Goal: Information Seeking & Learning: Learn about a topic

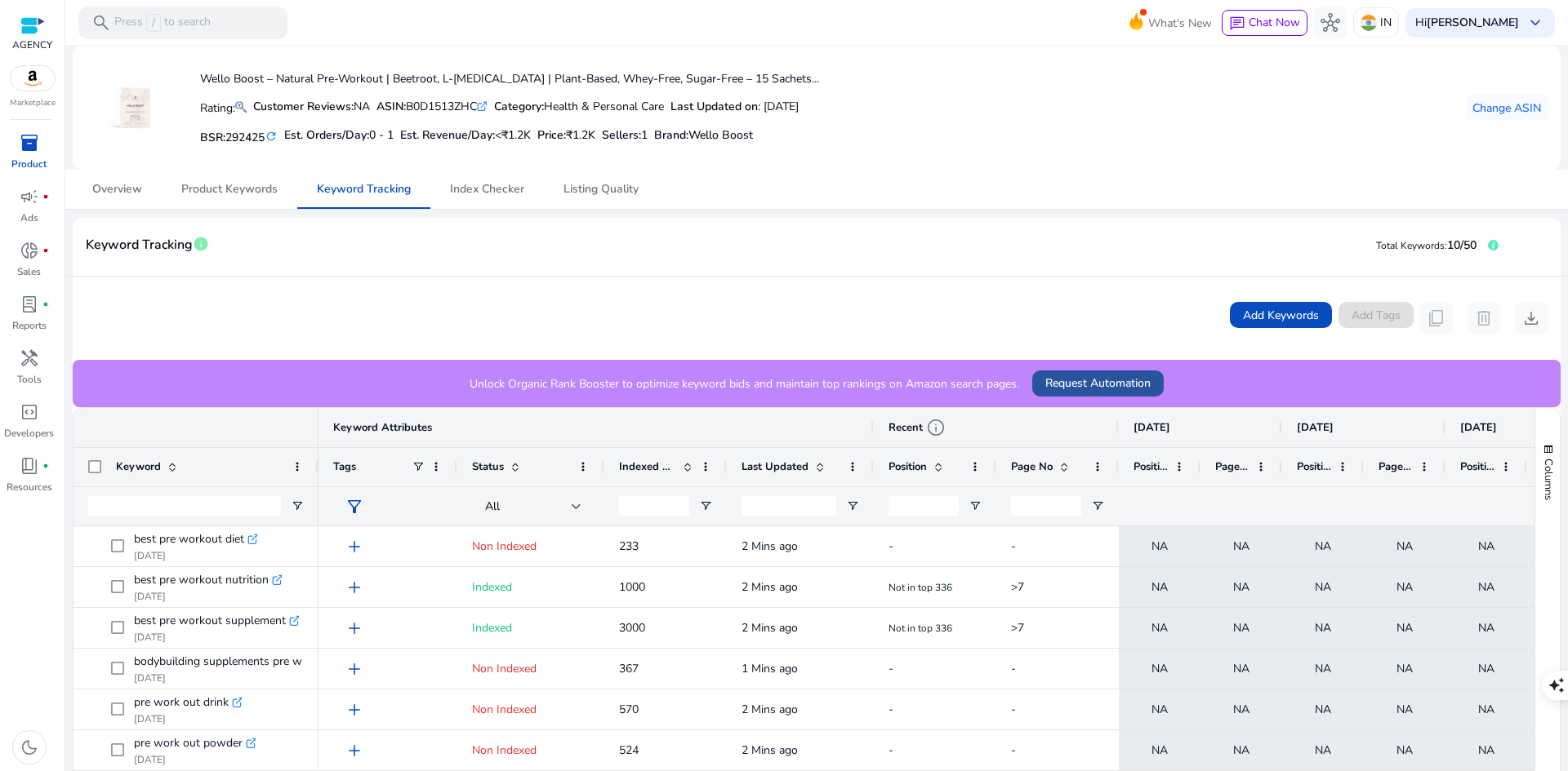
click at [1077, 381] on span "Request Automation" at bounding box center [1098, 383] width 105 height 17
click at [39, 196] on div "campaign fiber_manual_record" at bounding box center [30, 196] width 46 height 26
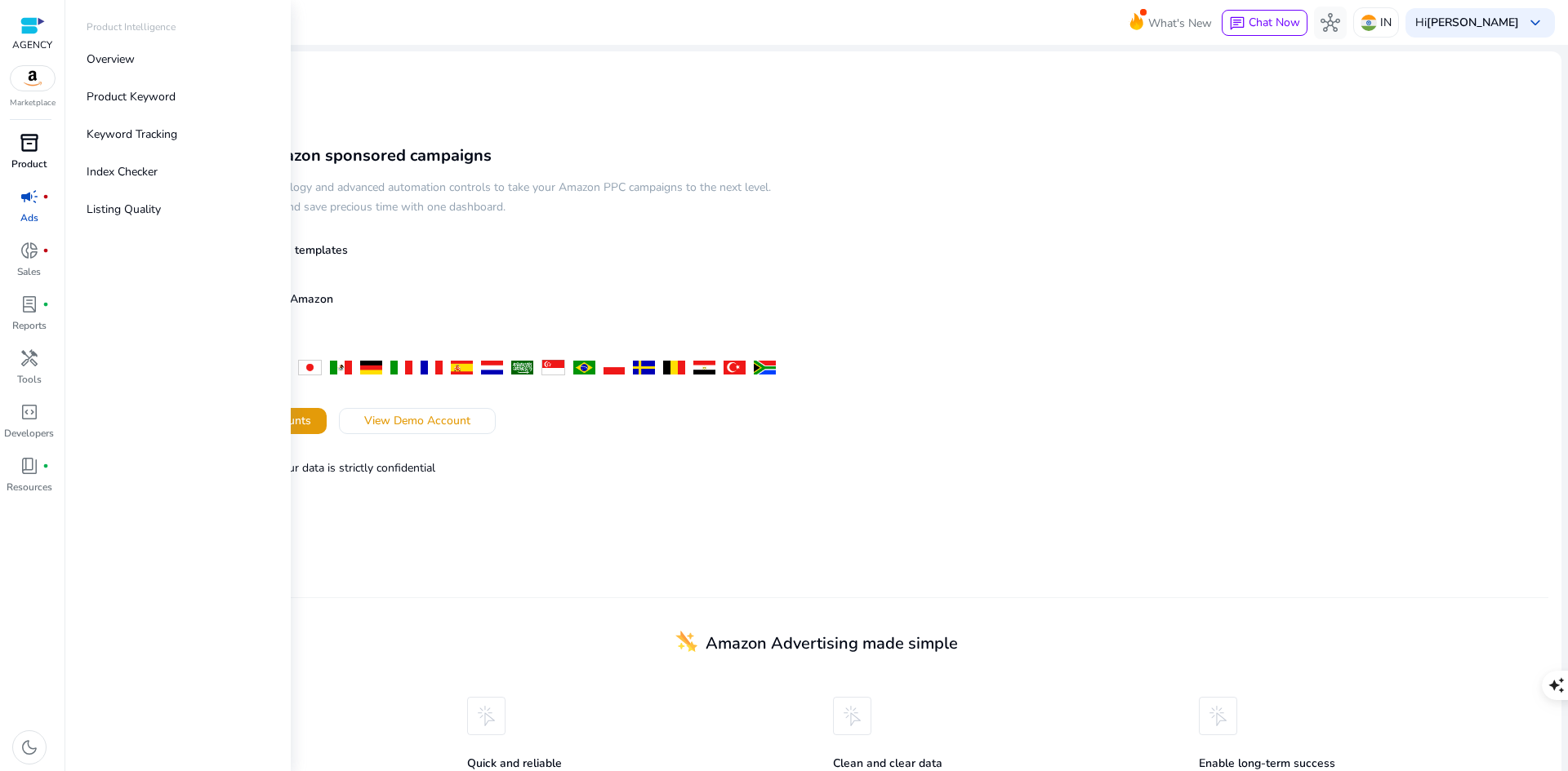
click at [30, 149] on span "inventory_2" at bounding box center [30, 143] width 20 height 20
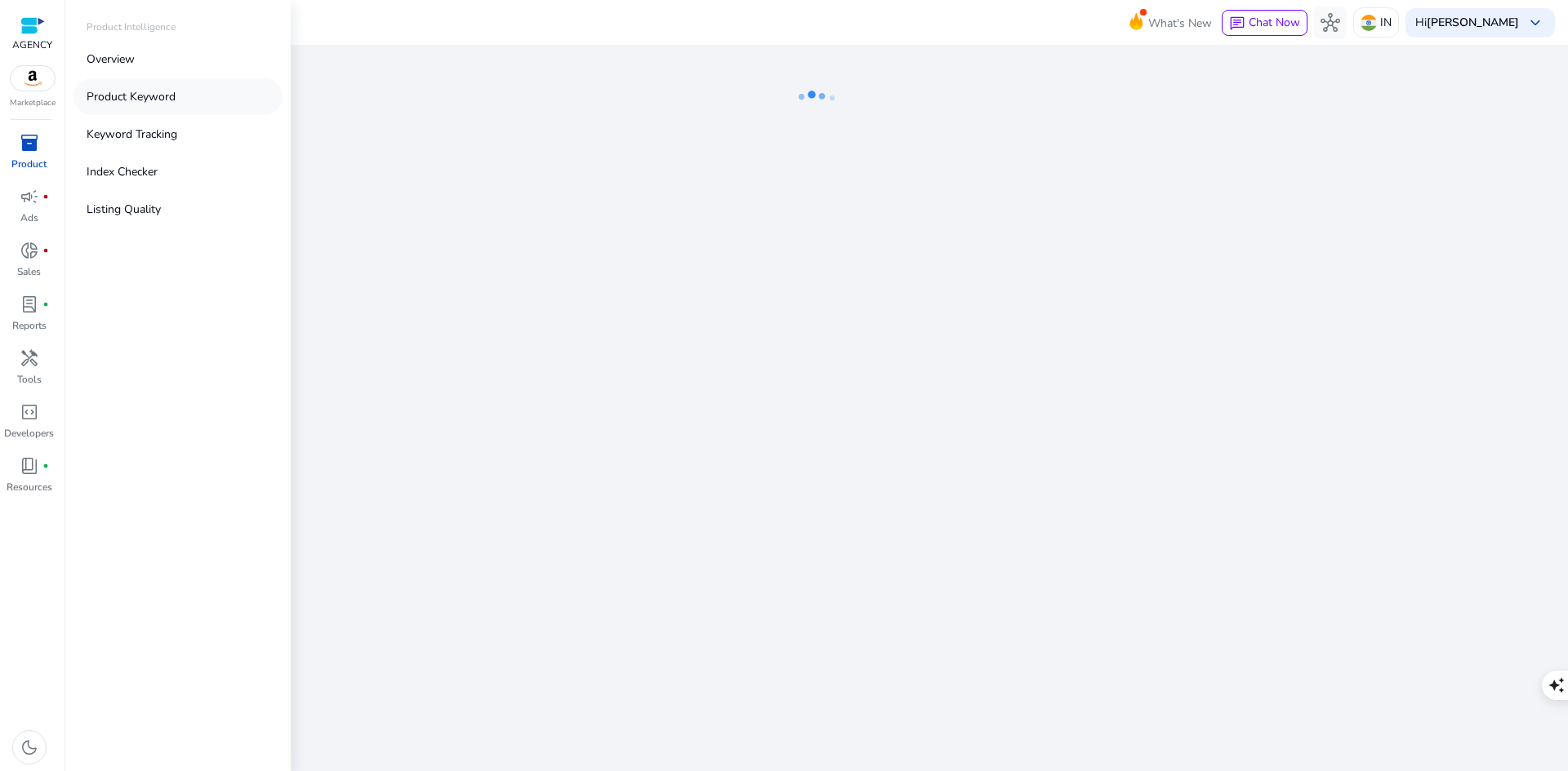
click at [155, 100] on p "Product Keyword" at bounding box center [131, 96] width 89 height 17
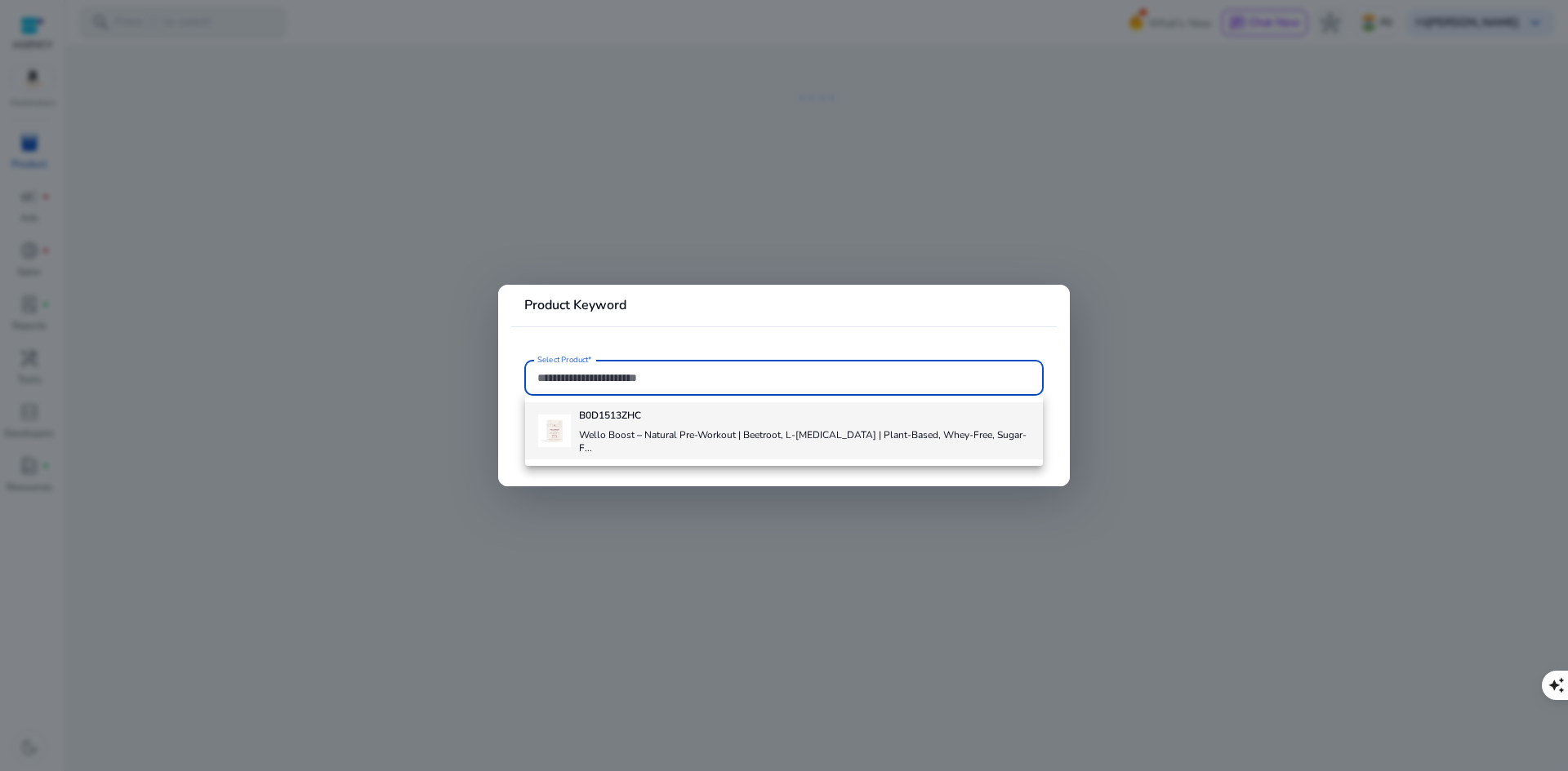
click at [639, 439] on h4 "Wello Boost – Natural Pre-Workout | Beetroot, L-[MEDICAL_DATA] | Plant-Based, W…" at bounding box center [804, 442] width 450 height 26
type input "**********"
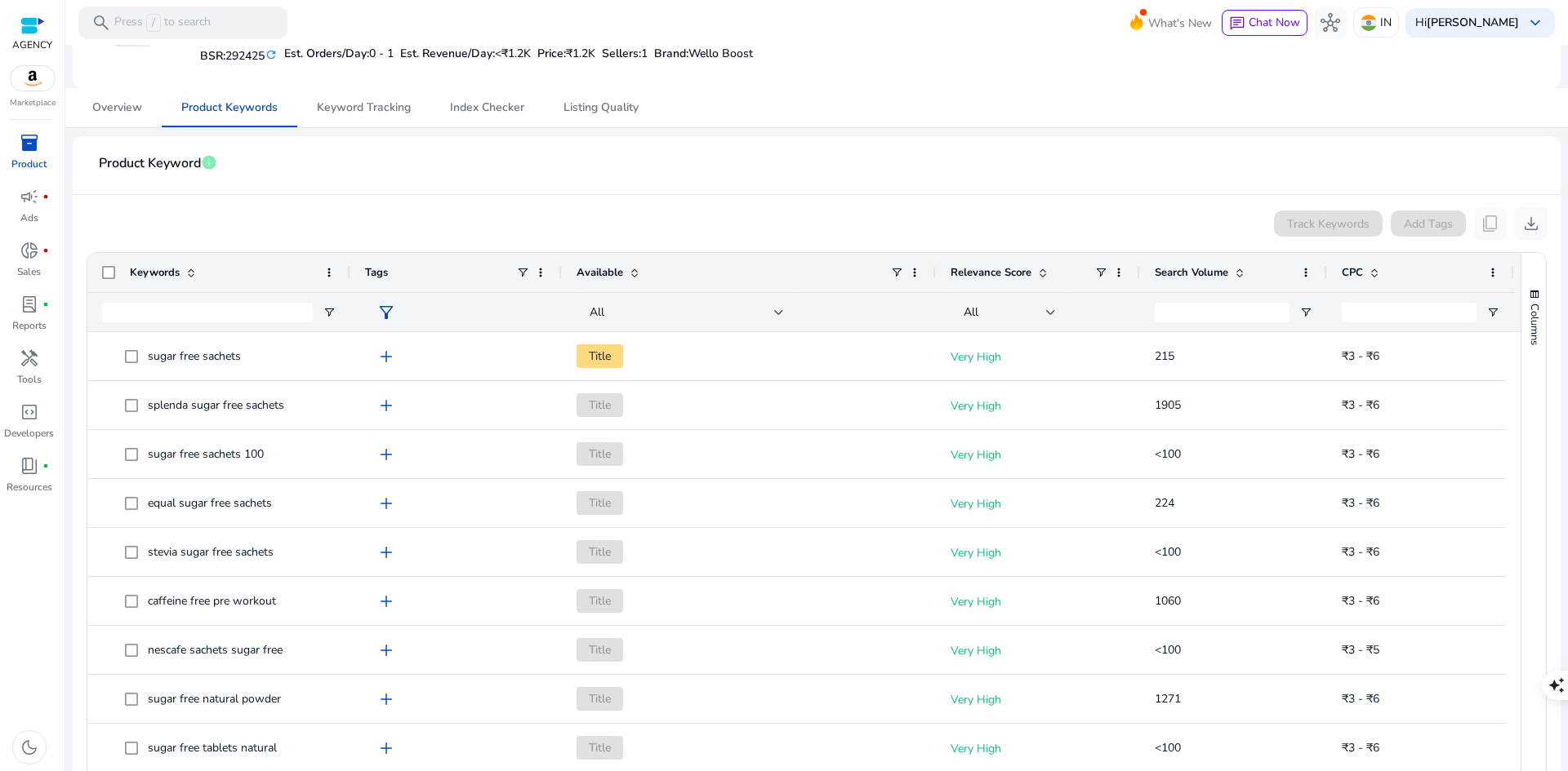
scroll to position [163, 0]
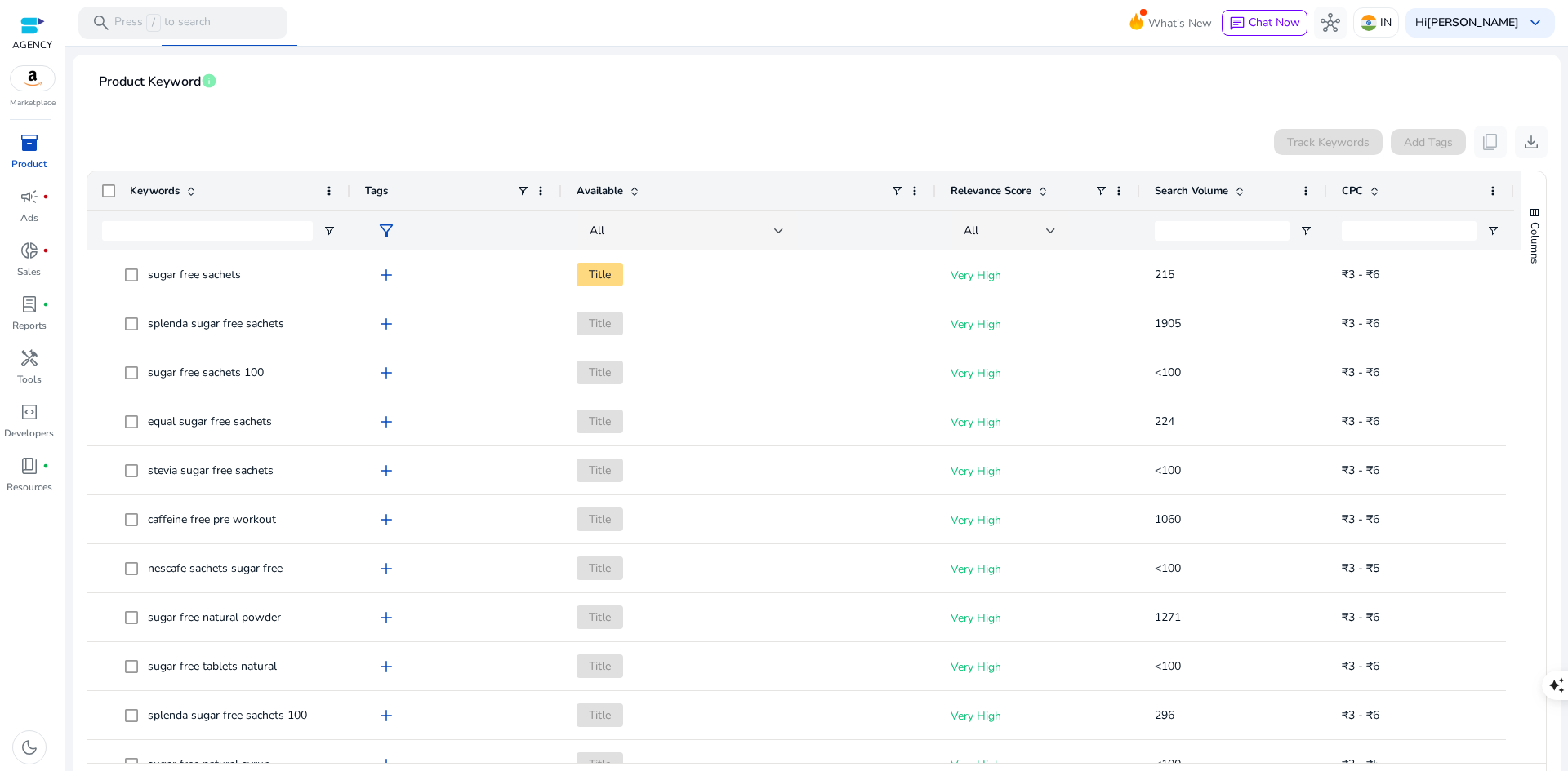
click at [1197, 189] on span "Search Volume" at bounding box center [1191, 190] width 74 height 15
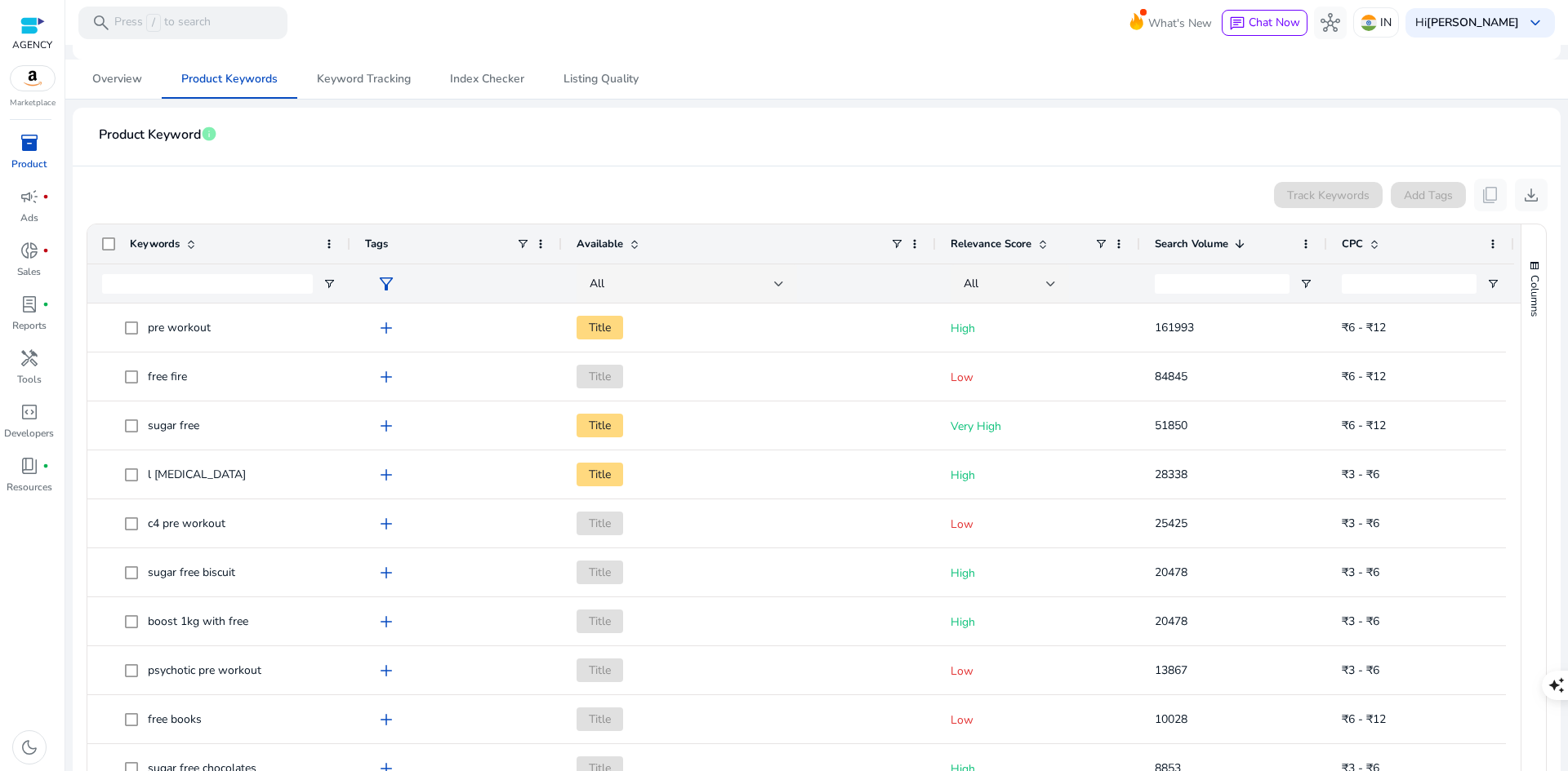
scroll to position [0, 0]
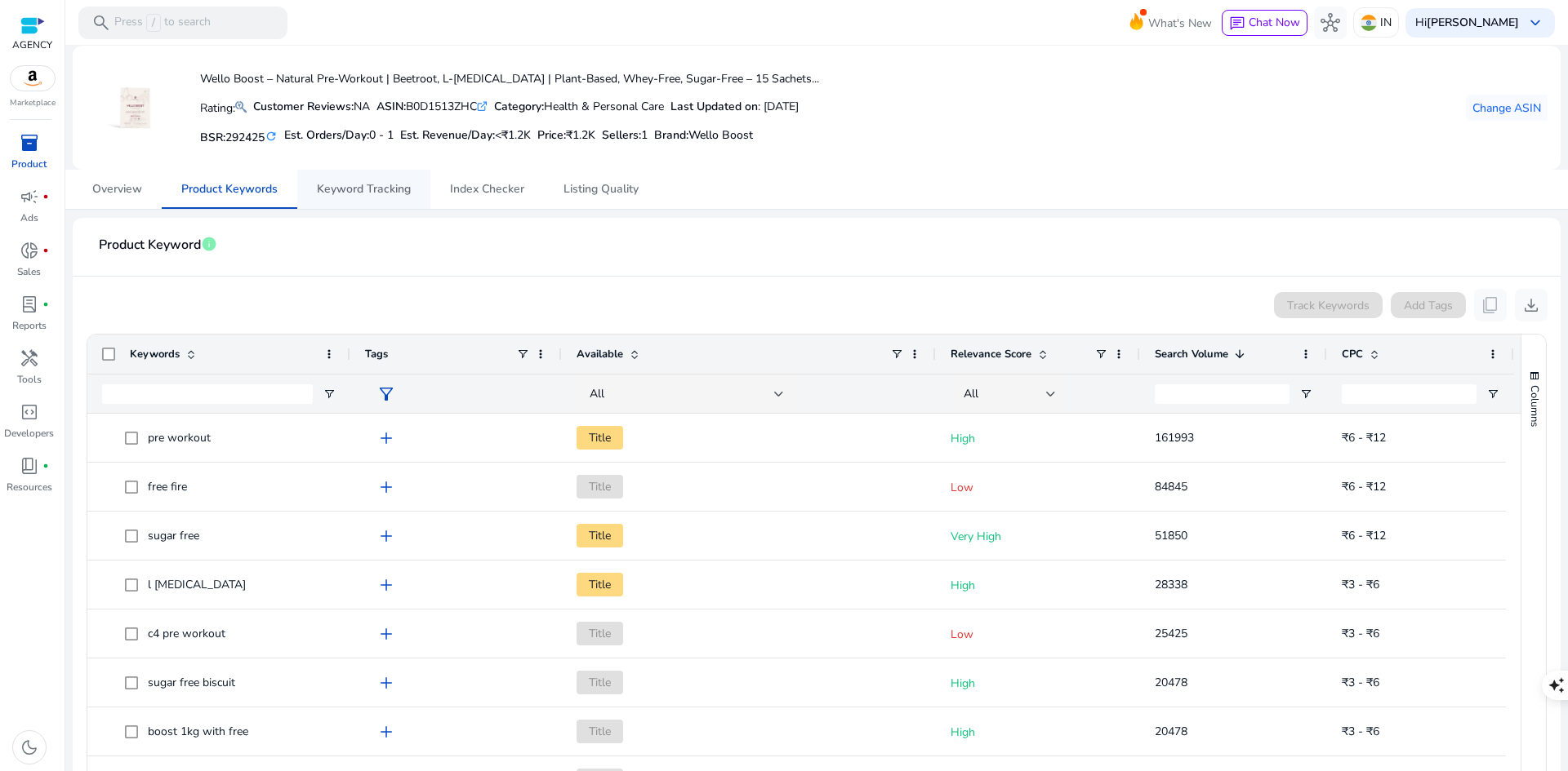
click at [360, 190] on span "Keyword Tracking" at bounding box center [364, 189] width 94 height 11
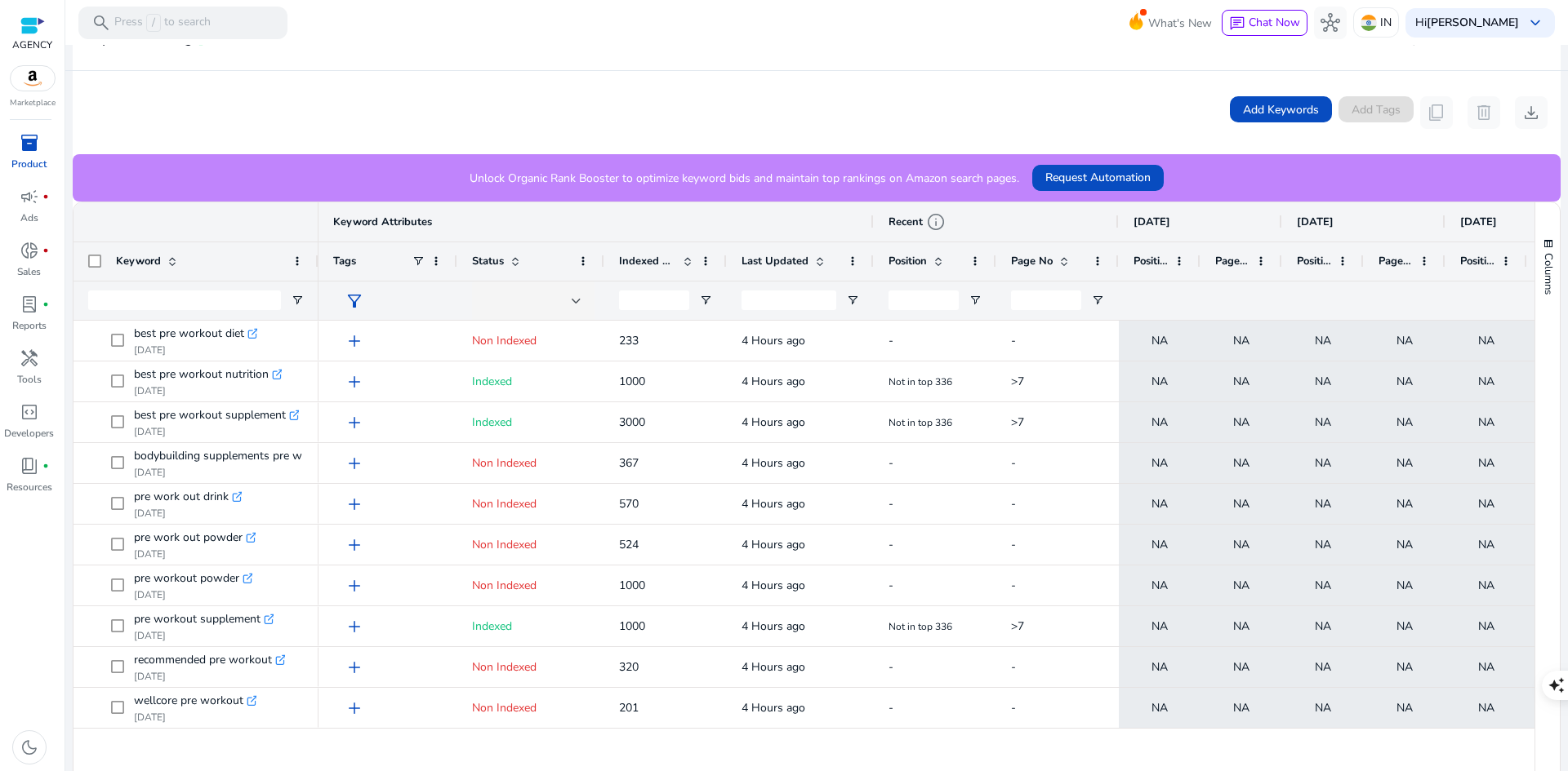
scroll to position [204, 0]
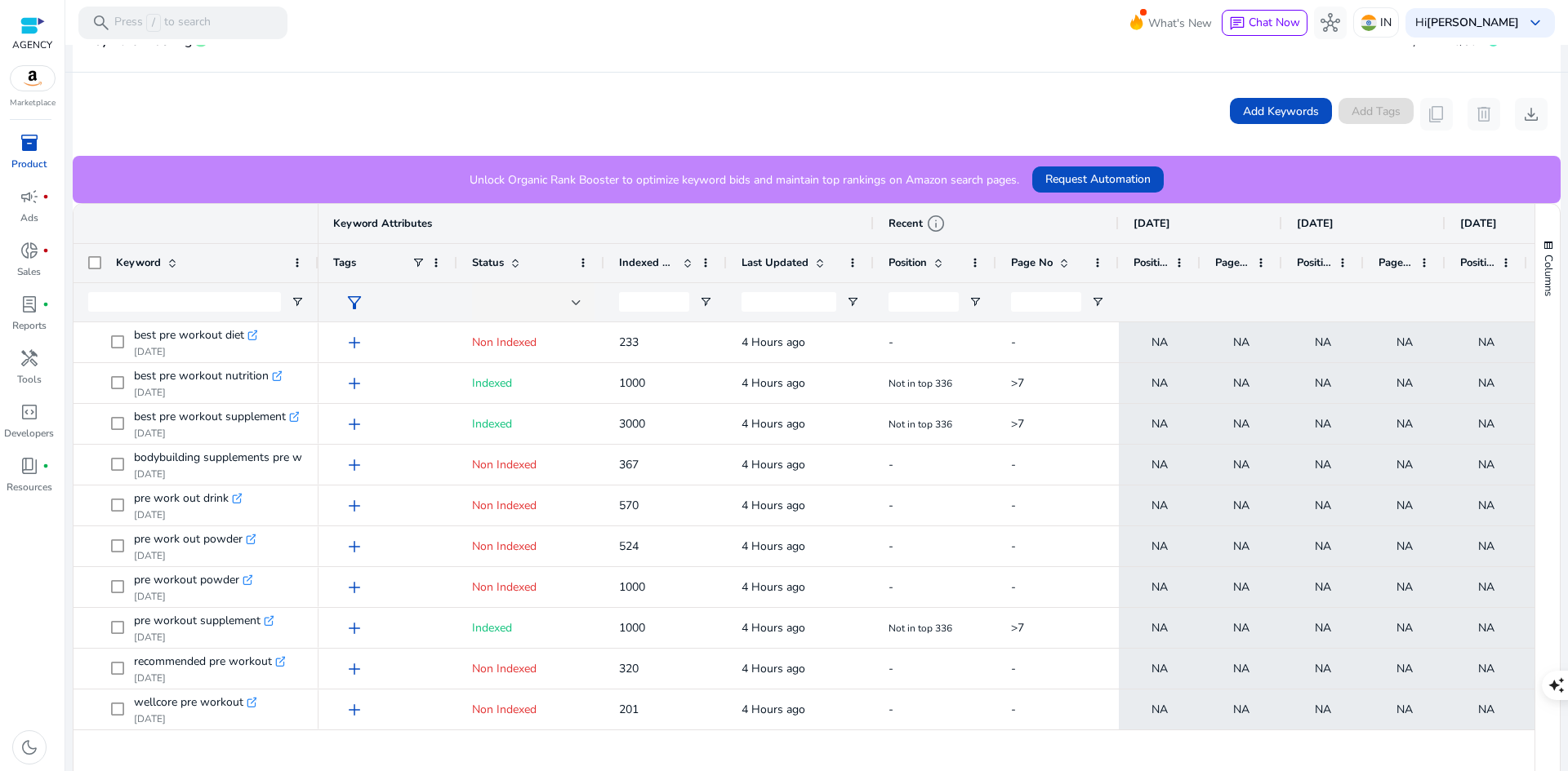
click at [652, 263] on span "Indexed Products" at bounding box center [648, 263] width 57 height 15
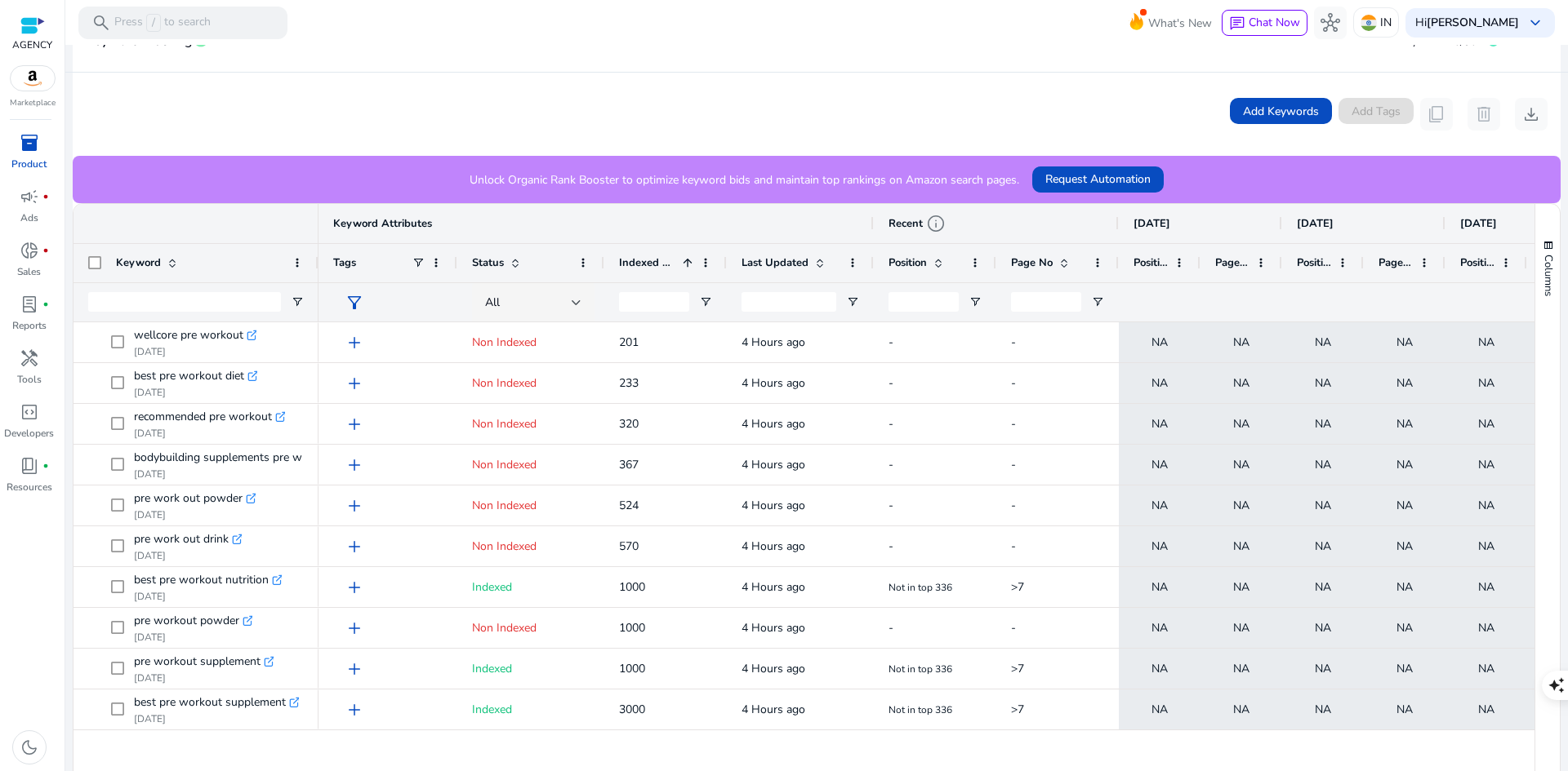
click at [1151, 263] on span "Position" at bounding box center [1150, 263] width 34 height 15
click at [1138, 263] on span "Position" at bounding box center [1150, 263] width 34 height 15
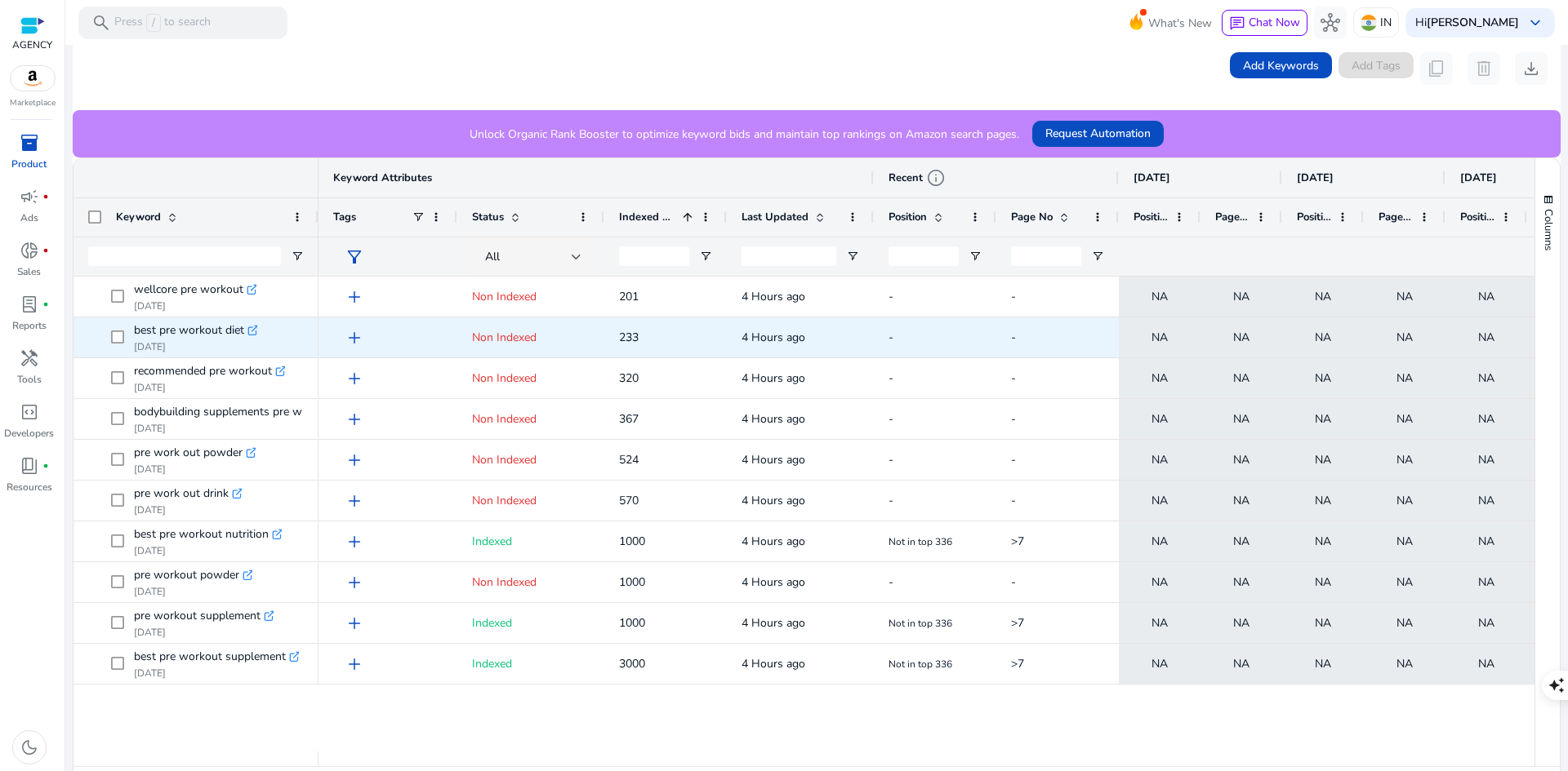
scroll to position [286, 0]
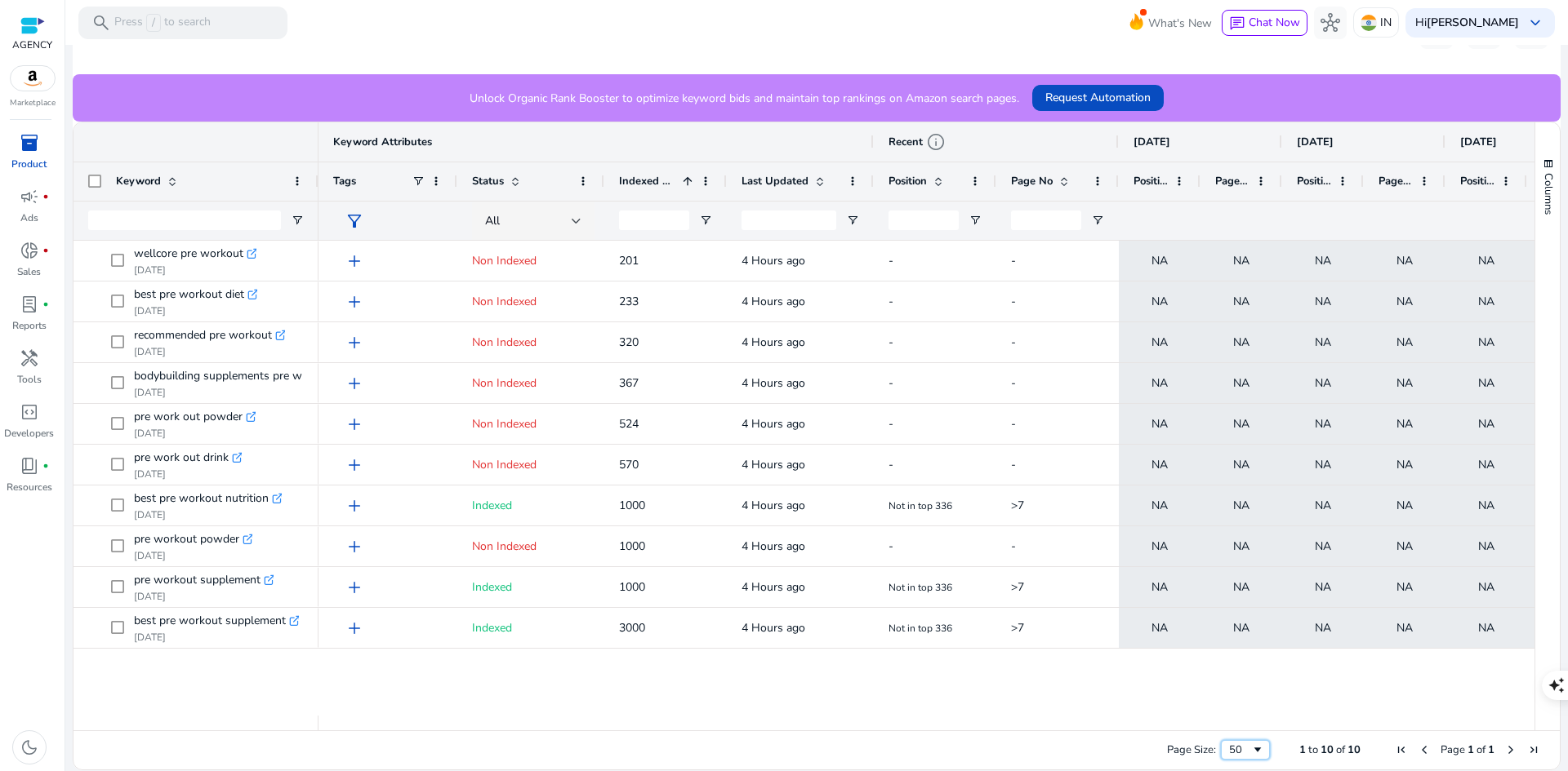
click at [1251, 749] on span "Page Size" at bounding box center [1258, 750] width 13 height 13
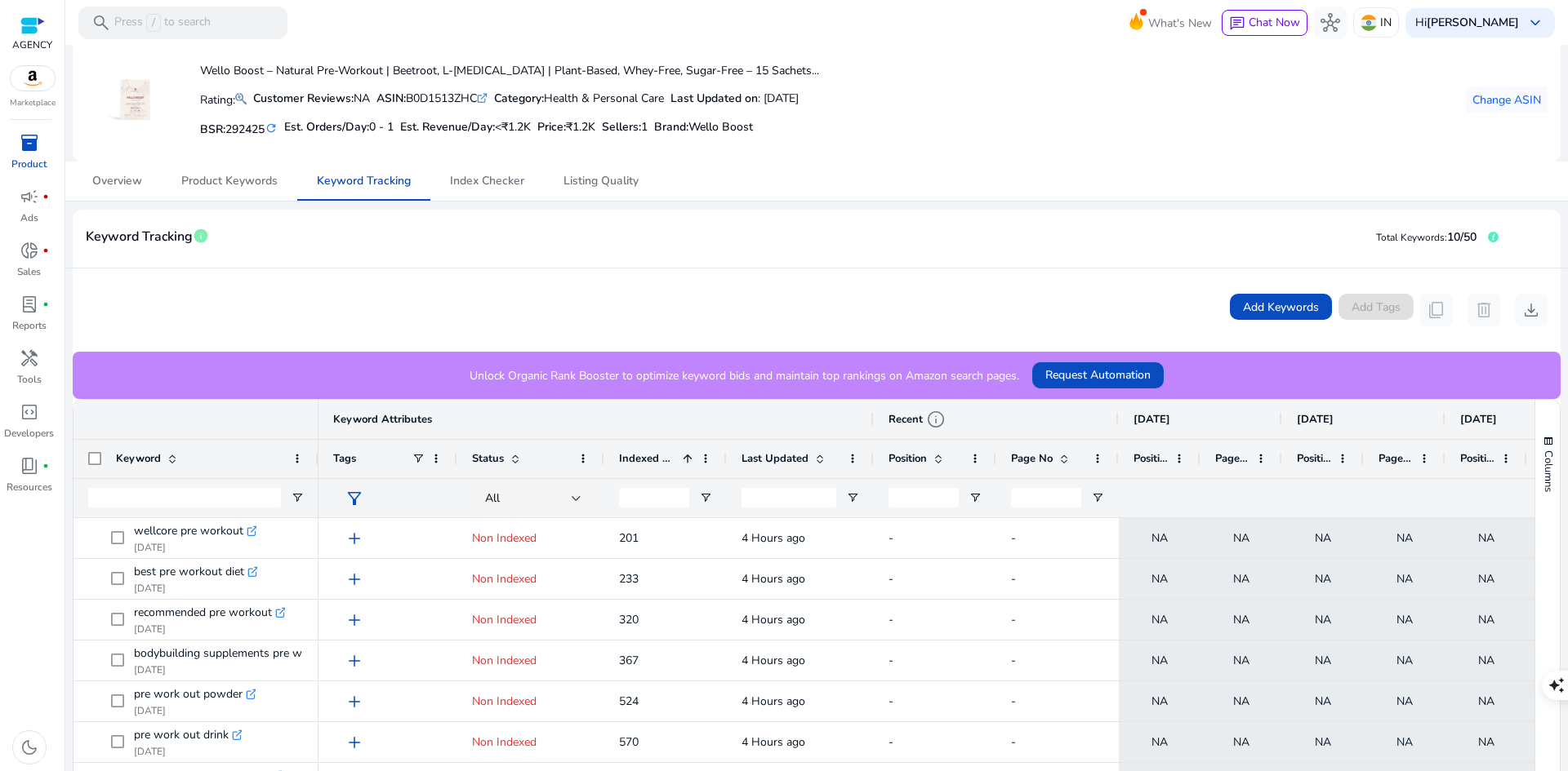
scroll to position [0, 0]
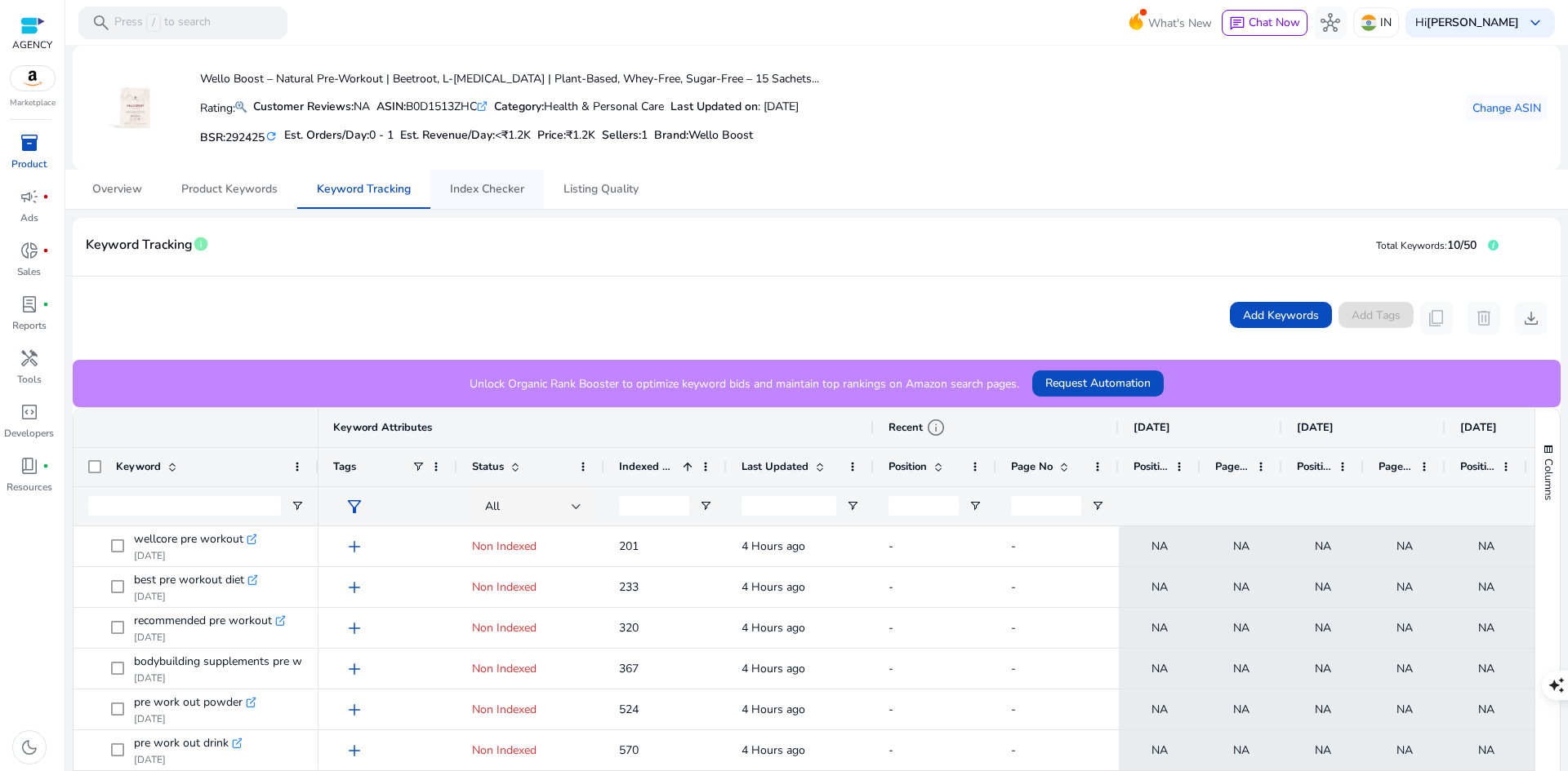
click at [456, 189] on span "Index Checker" at bounding box center [486, 189] width 74 height 11
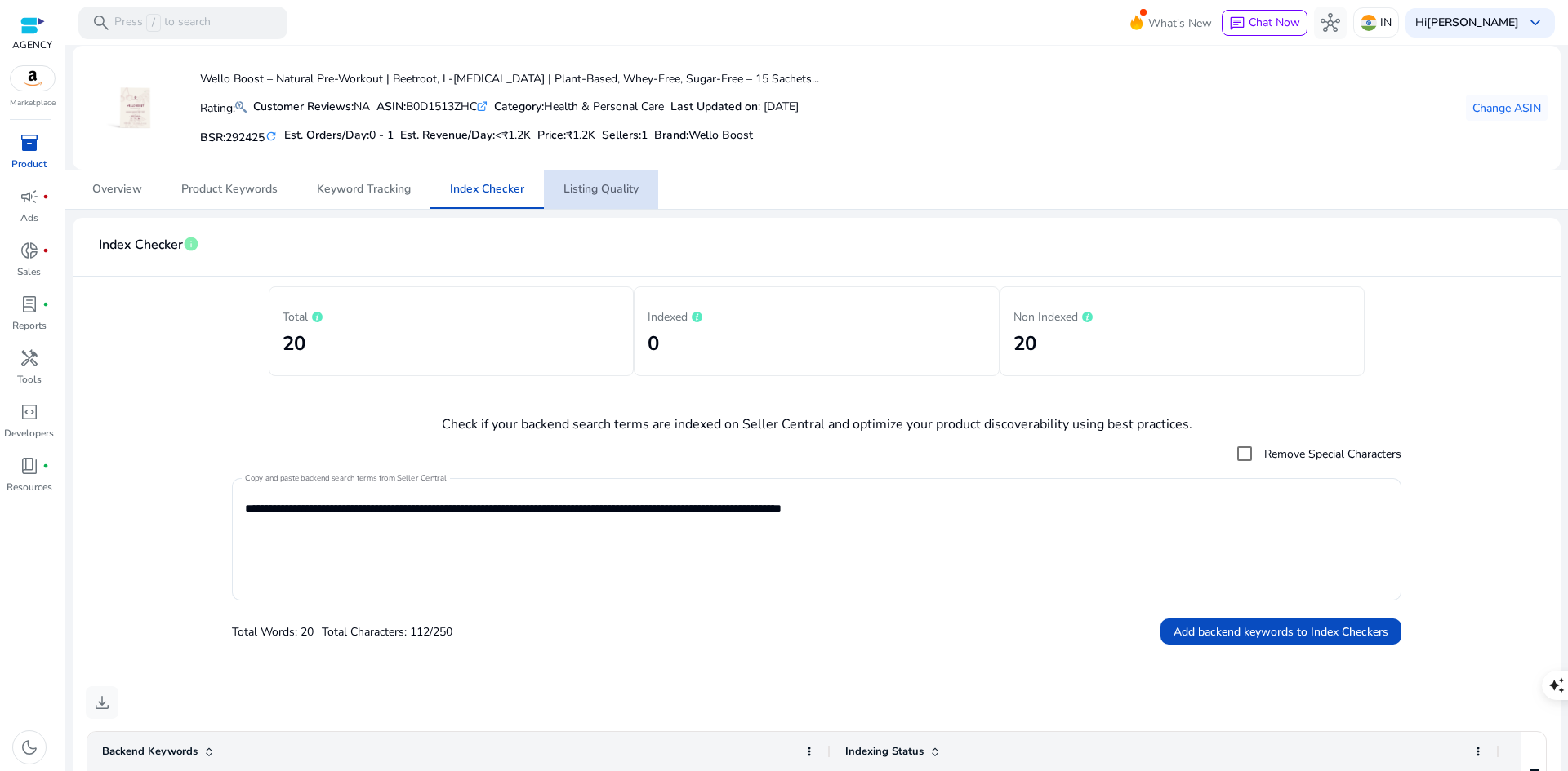
click at [593, 192] on span "Listing Quality" at bounding box center [601, 189] width 75 height 11
